Goal: Communication & Community: Ask a question

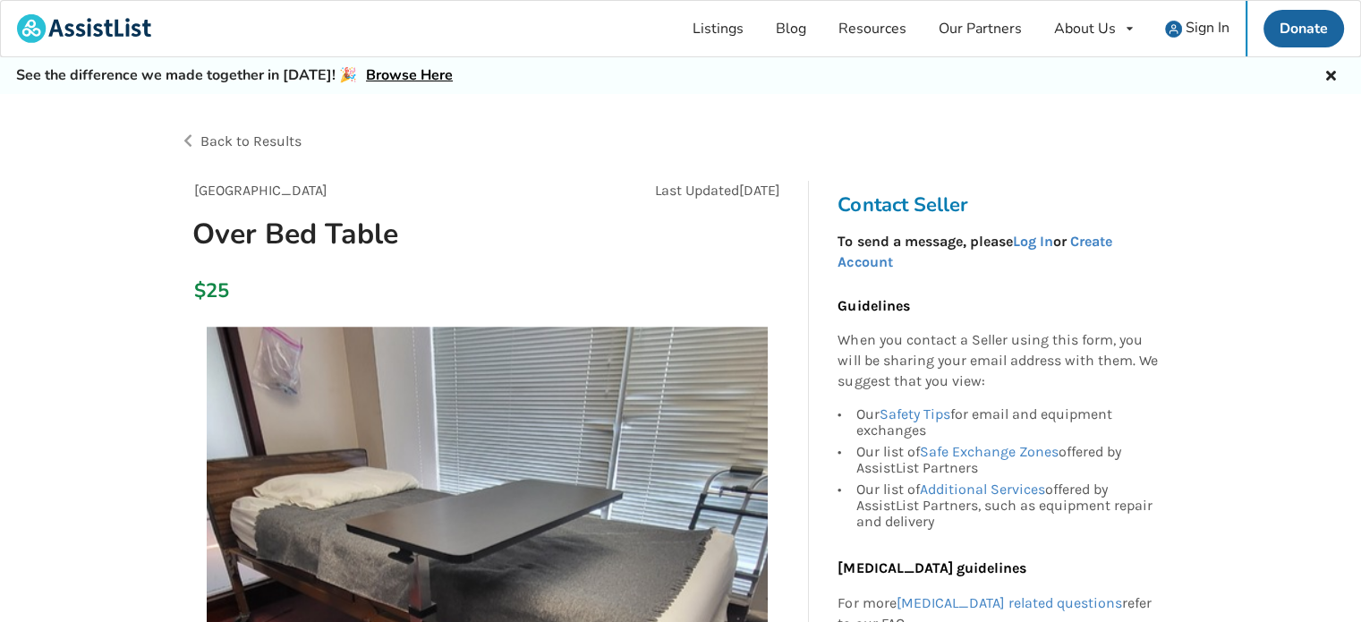
scroll to position [268, 0]
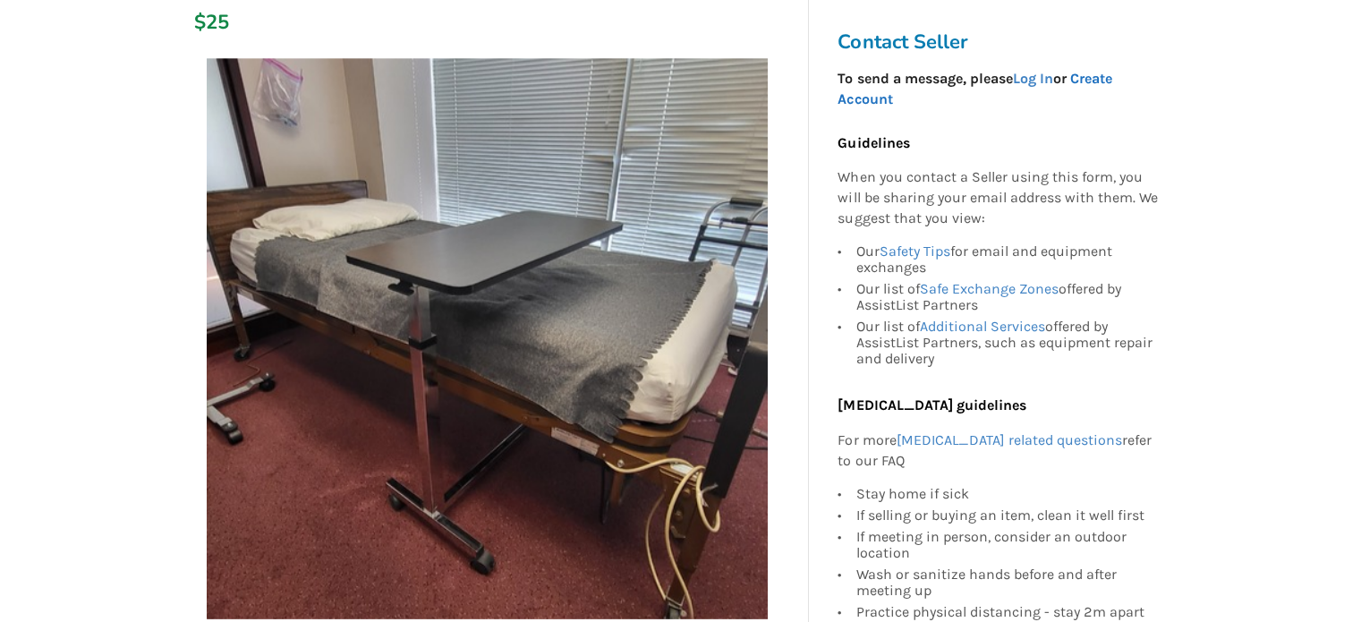
click at [1092, 76] on link "Create Account" at bounding box center [975, 89] width 274 height 38
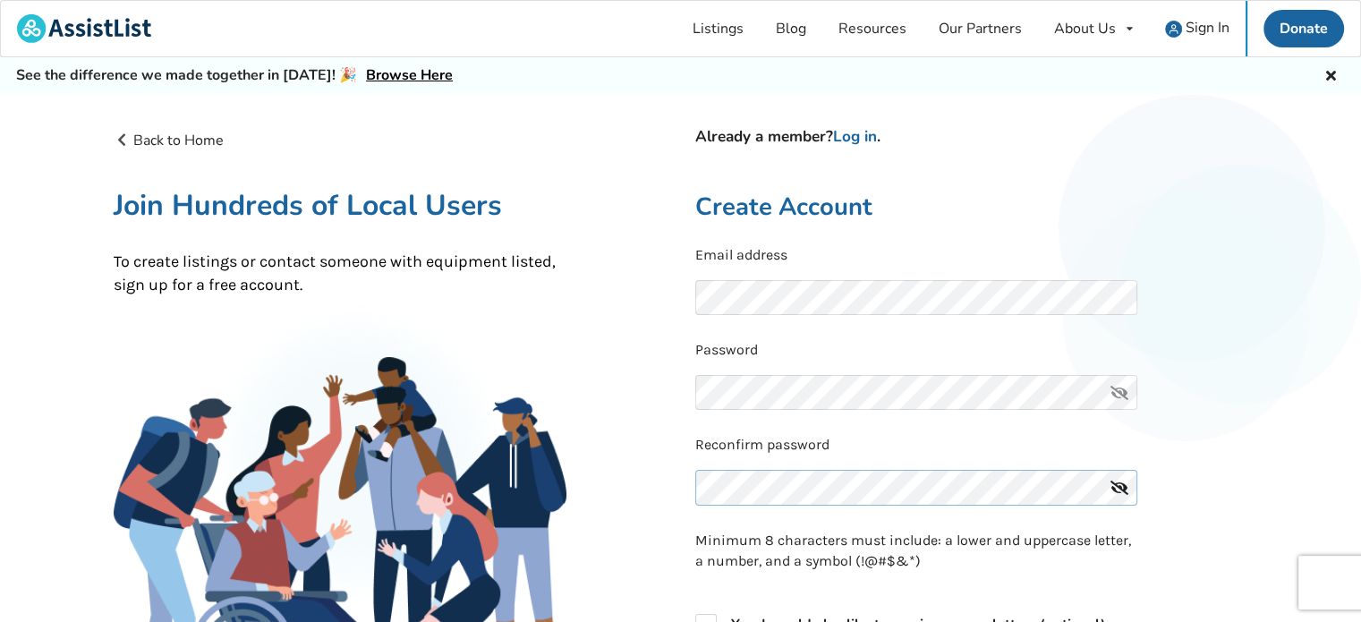
click at [898, 479] on div "Reconfirm password" at bounding box center [971, 475] width 553 height 81
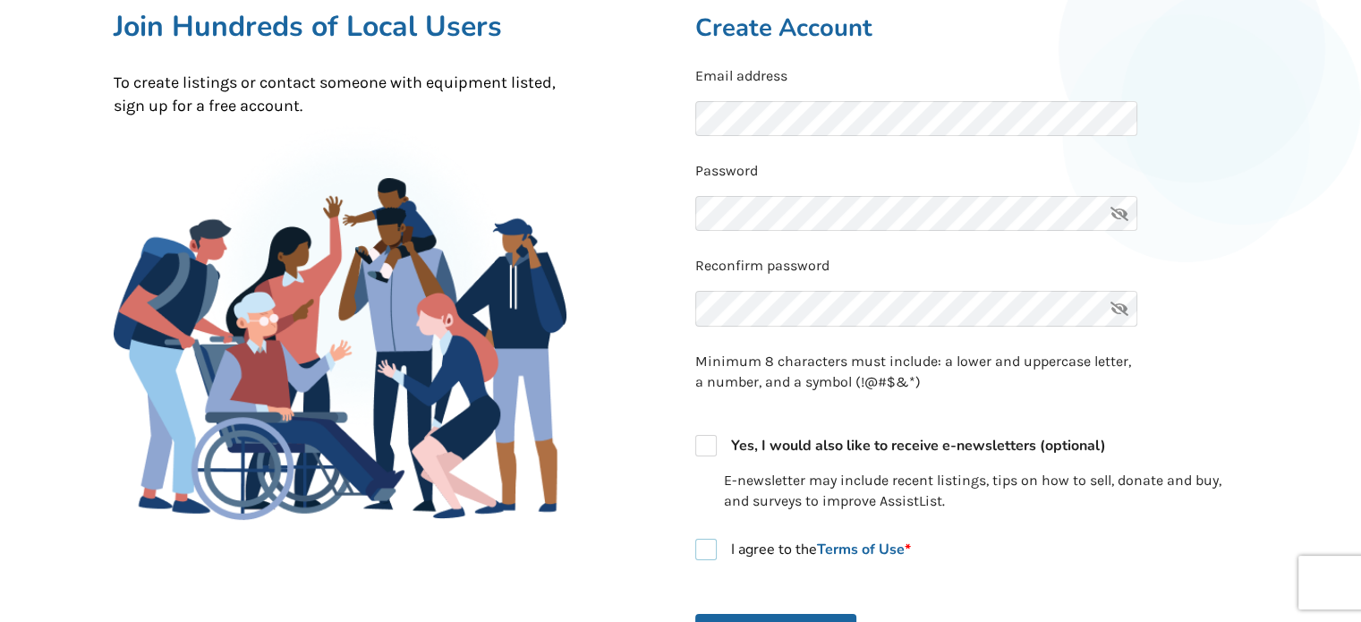
click at [713, 549] on label "I agree to the Terms of Use *" at bounding box center [803, 549] width 216 height 21
checkbox input "true"
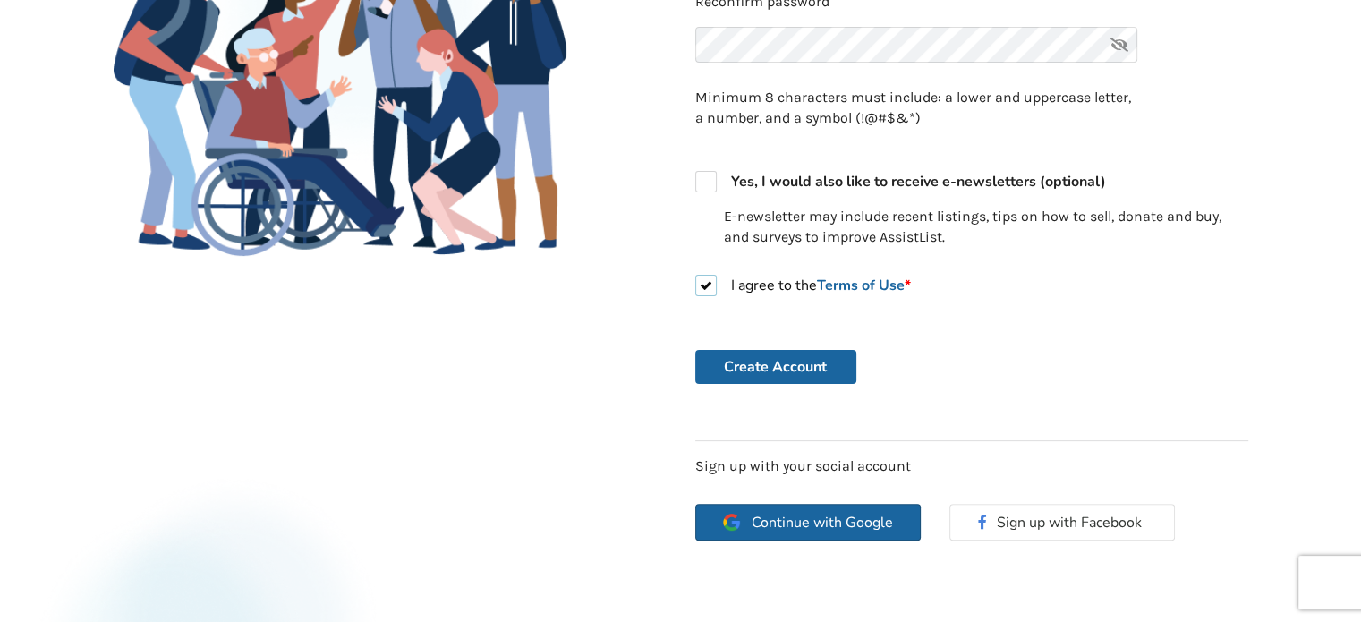
scroll to position [447, 0]
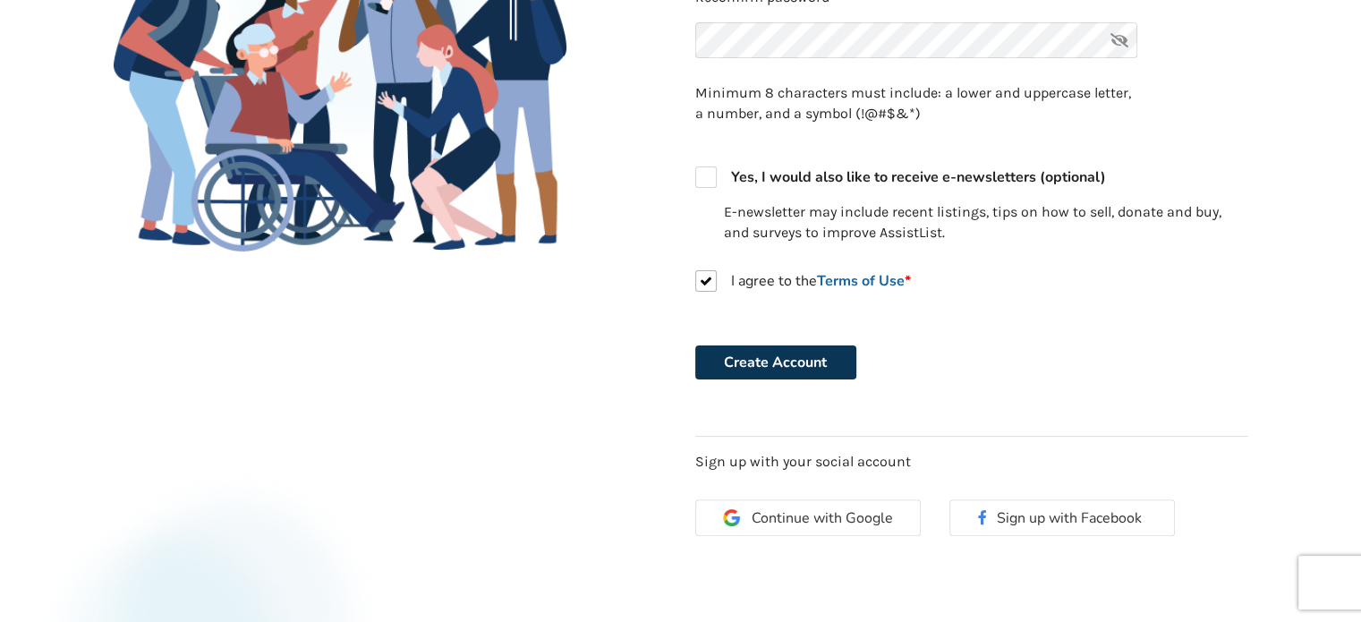
click at [809, 357] on button "Create Account" at bounding box center [775, 362] width 161 height 34
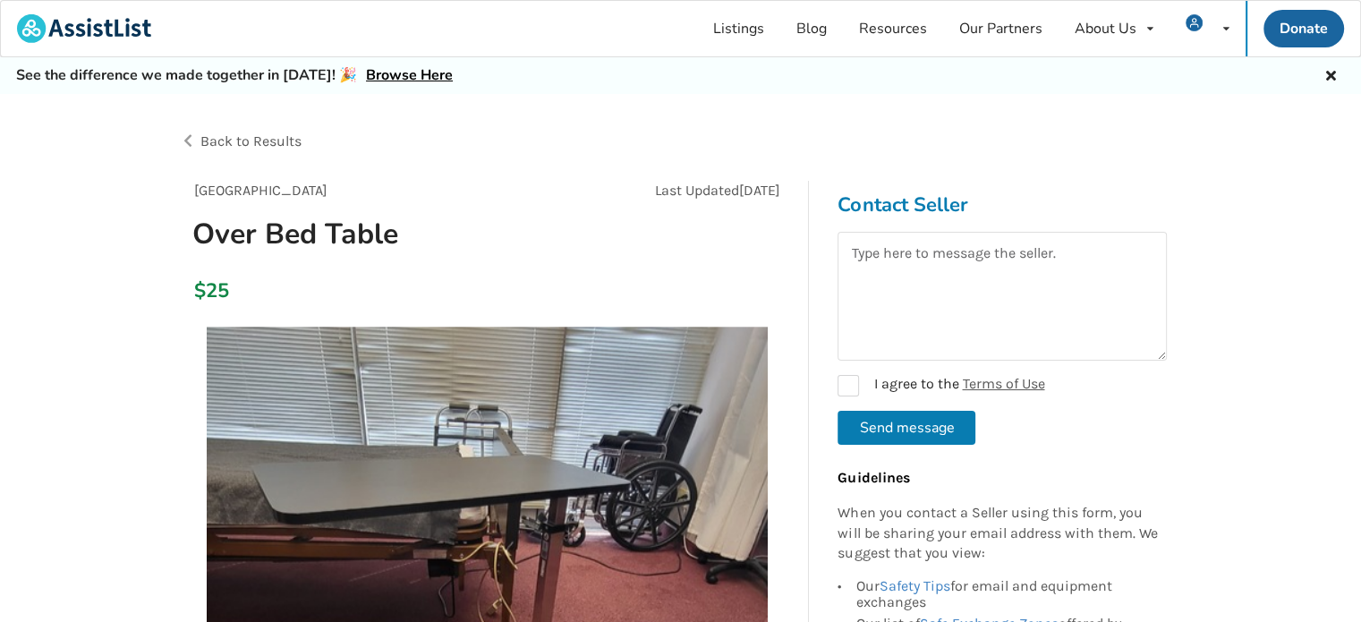
scroll to position [89, 0]
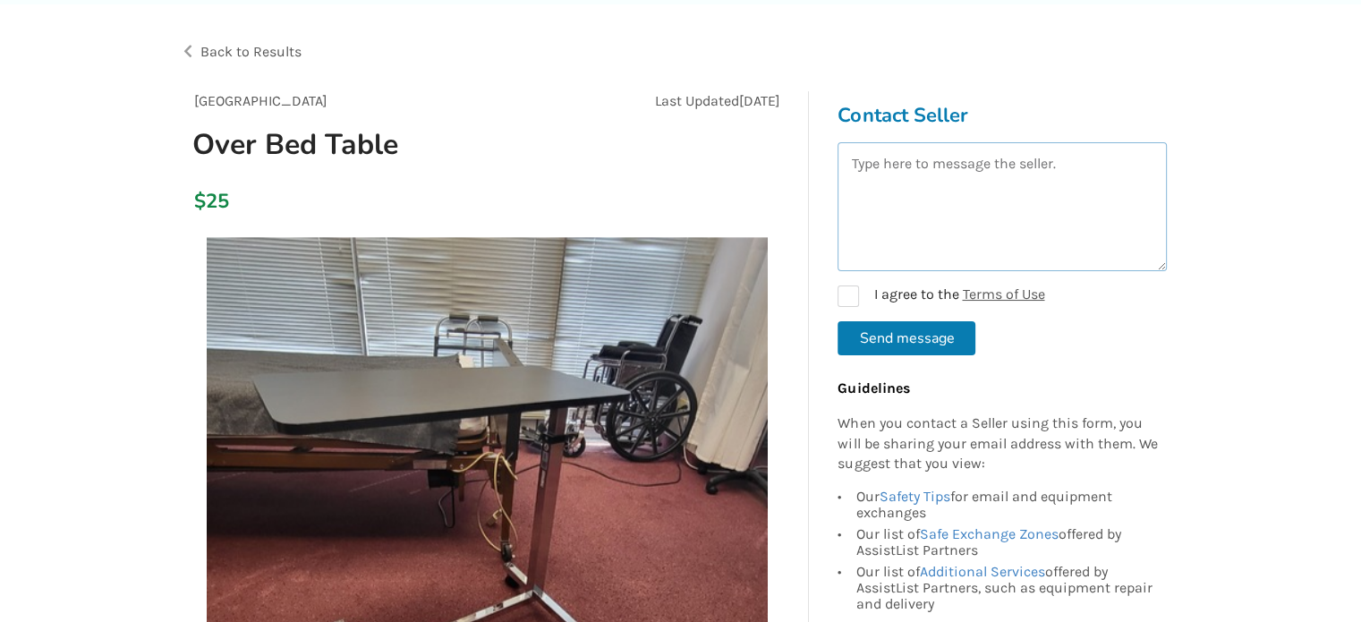
click at [974, 157] on textarea at bounding box center [1002, 206] width 329 height 129
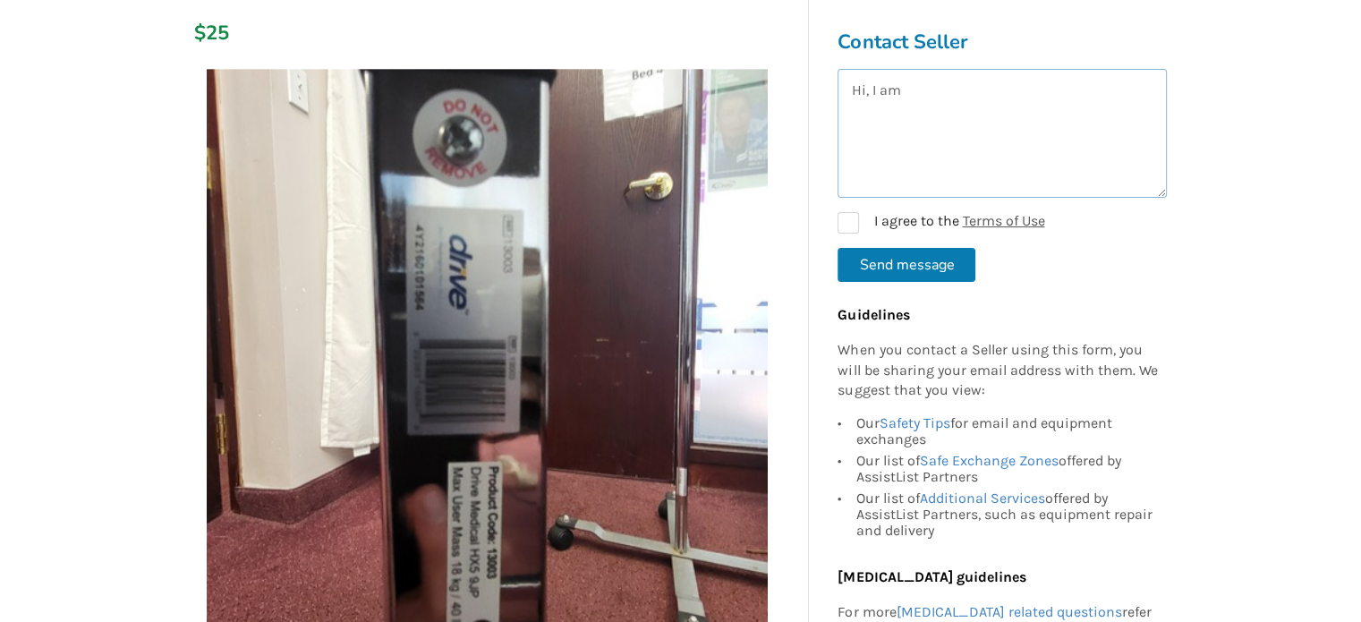
scroll to position [0, 0]
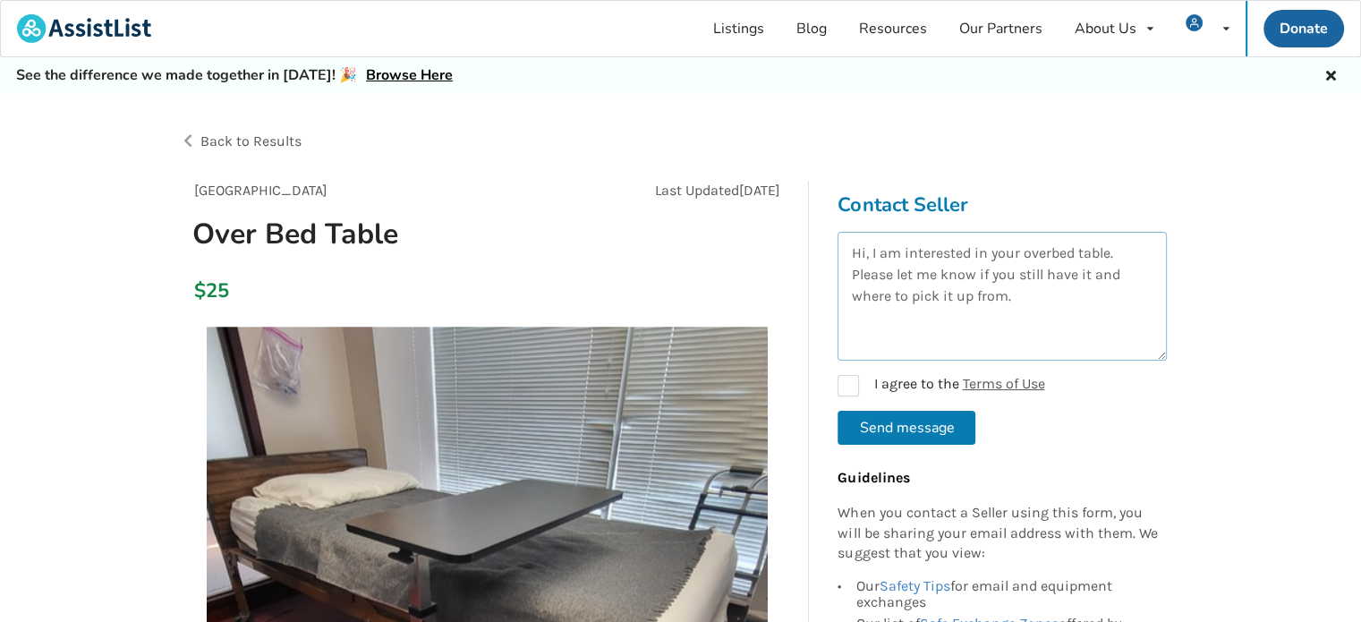
click at [855, 297] on textarea "Hi, I am interested in your overbed table. Please let me know if you still have…" at bounding box center [1002, 296] width 329 height 129
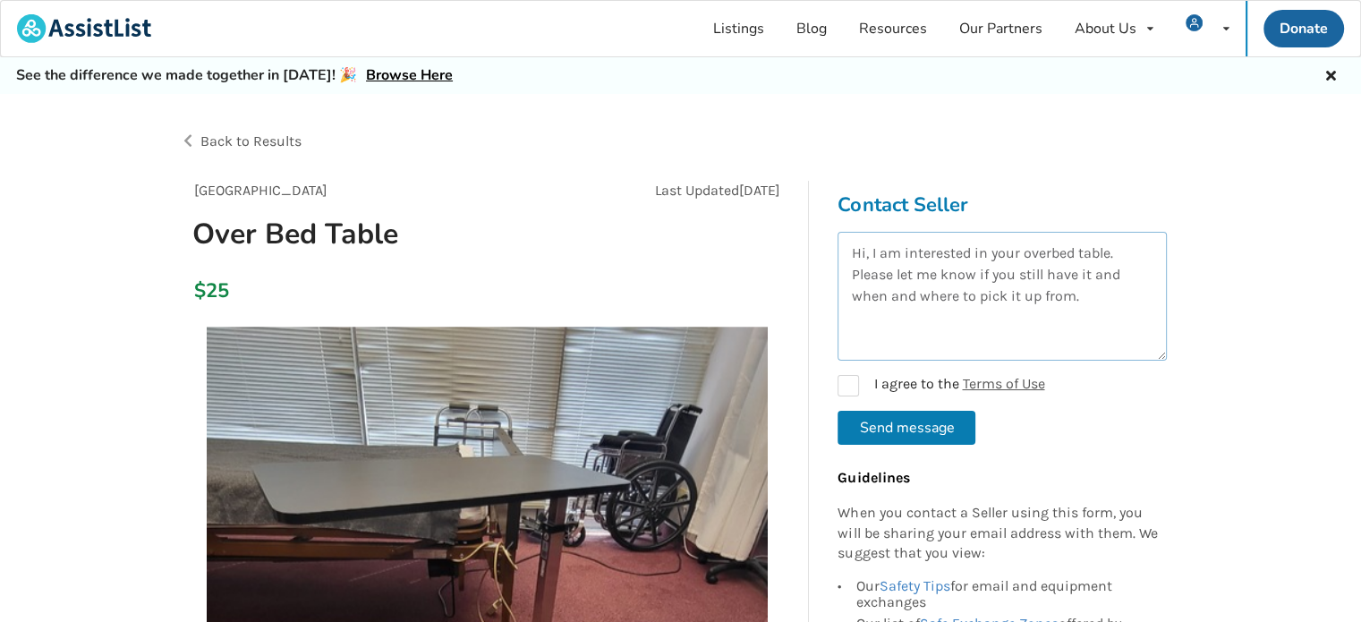
click at [1081, 295] on textarea "Hi, I am interested in your overbed table. Please let me know if you still have…" at bounding box center [1002, 296] width 329 height 129
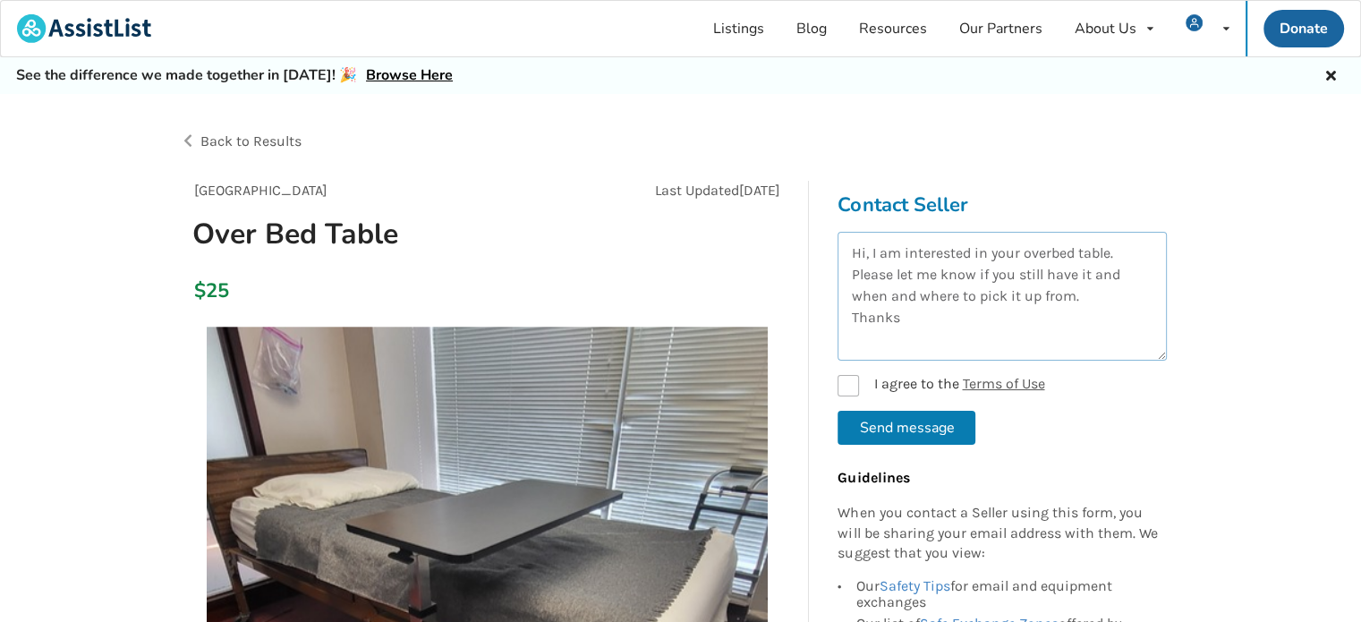
type textarea "Hi, I am interested in your overbed table. Please let me know if you still have…"
click at [859, 382] on label "I agree to the Terms of Use" at bounding box center [941, 385] width 207 height 21
checkbox input "true"
click at [872, 427] on button "Send message" at bounding box center [907, 428] width 138 height 34
checkbox input "false"
